Goal: Task Accomplishment & Management: Manage account settings

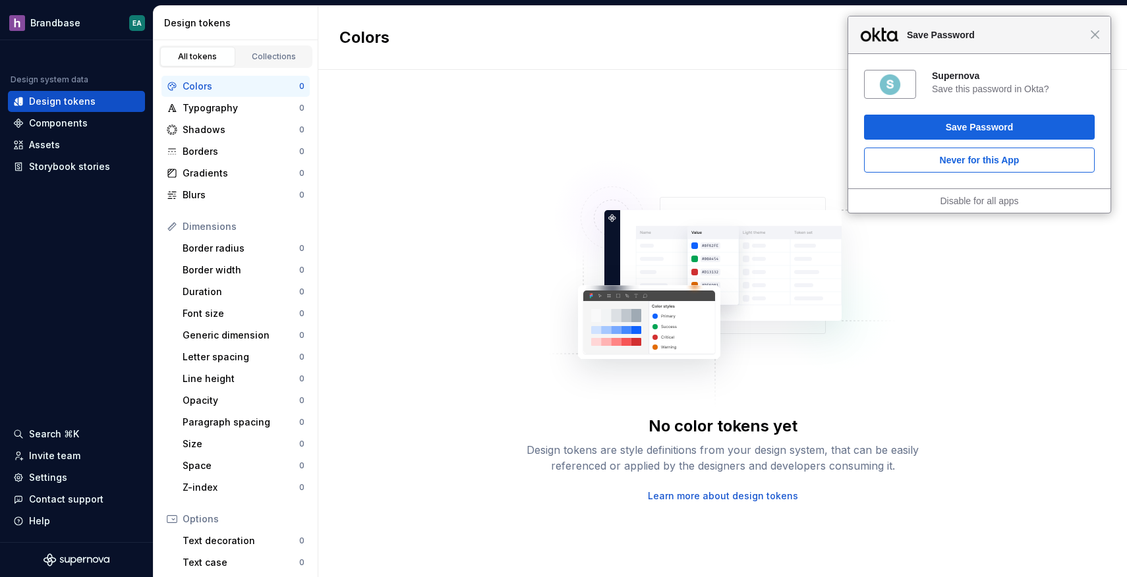
click at [1095, 26] on div "Close Save Password" at bounding box center [979, 35] width 262 height 38
click at [67, 474] on div "Settings" at bounding box center [76, 477] width 127 height 13
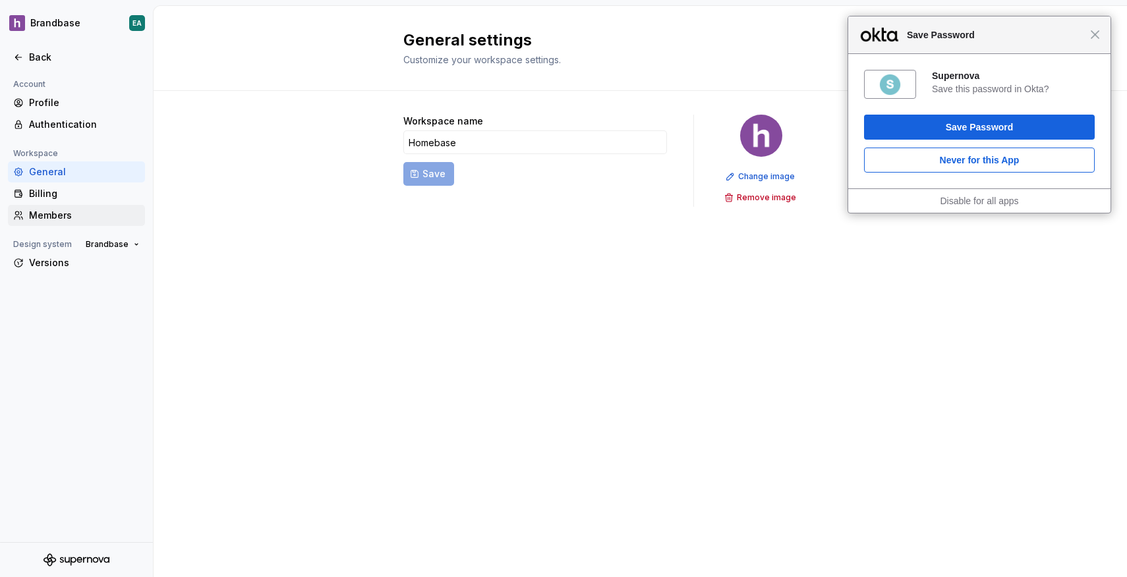
click at [32, 213] on div "Members" at bounding box center [84, 215] width 111 height 13
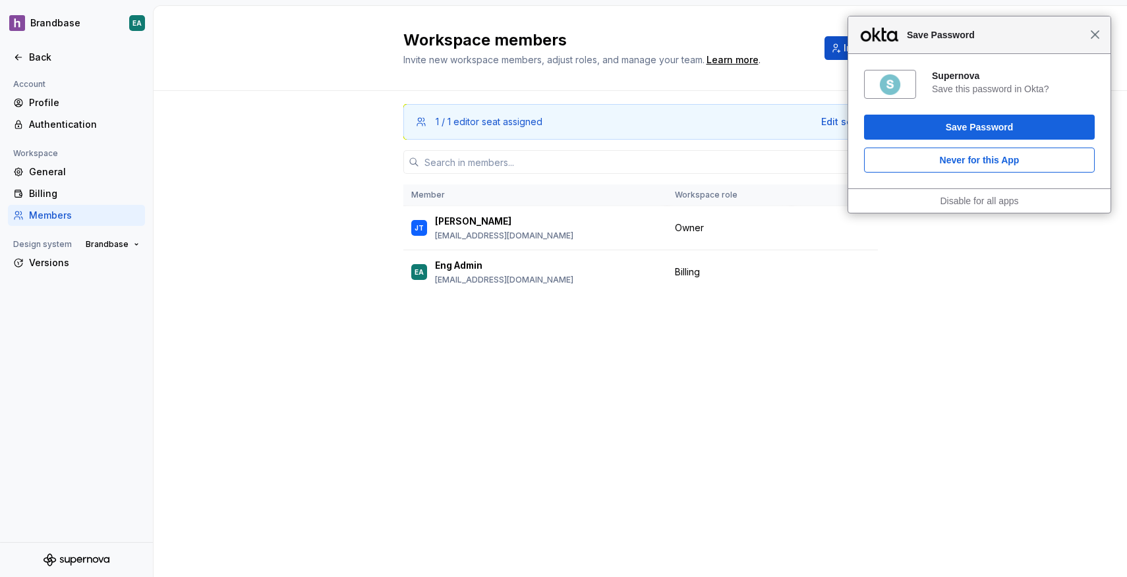
click at [1095, 33] on span "Close" at bounding box center [1095, 35] width 10 height 10
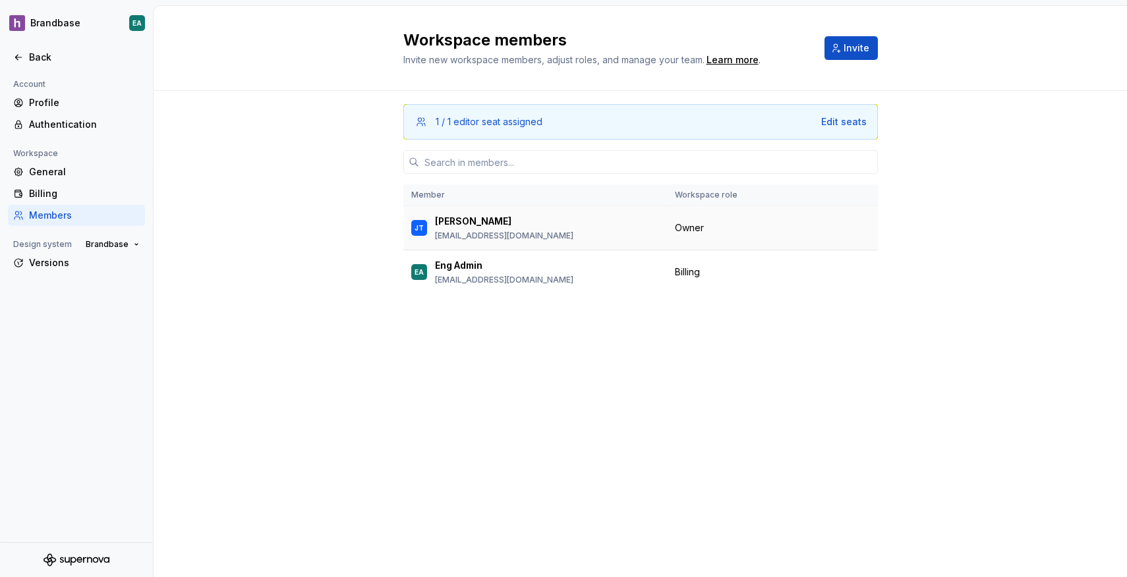
click at [793, 233] on td at bounding box center [835, 228] width 86 height 44
click at [827, 274] on span "Change role" at bounding box center [829, 272] width 48 height 11
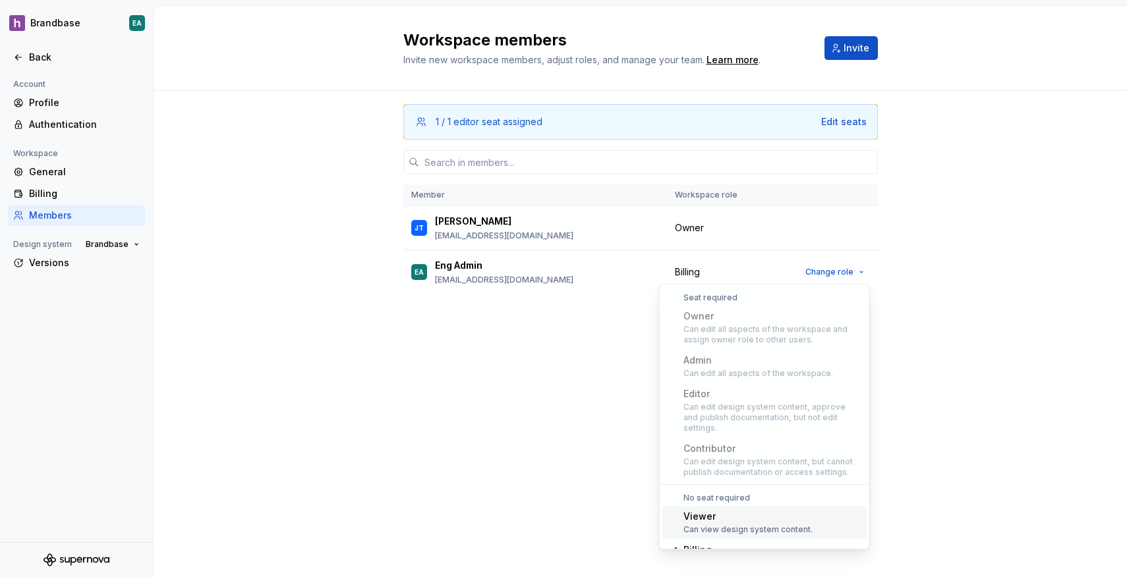
click at [797, 320] on div "Owner" at bounding box center [772, 316] width 178 height 13
